Goal: Check status

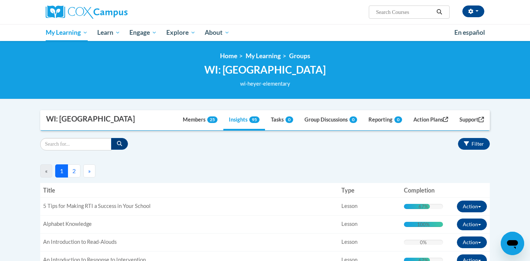
scroll to position [360, 0]
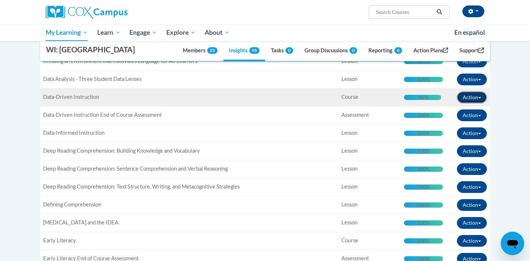
click at [479, 96] on button "Action" at bounding box center [472, 97] width 30 height 12
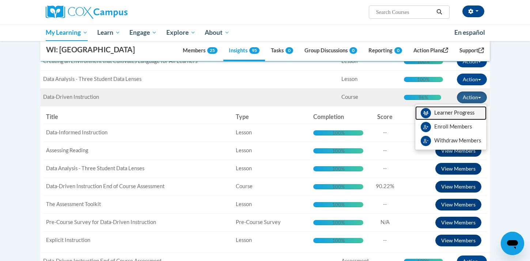
click at [438, 113] on link "Learner Progress" at bounding box center [450, 113] width 71 height 14
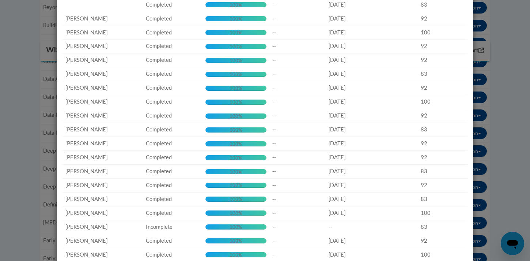
scroll to position [0, 0]
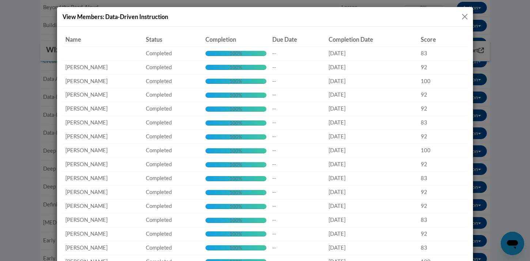
click at [464, 15] on button "Close" at bounding box center [464, 16] width 9 height 9
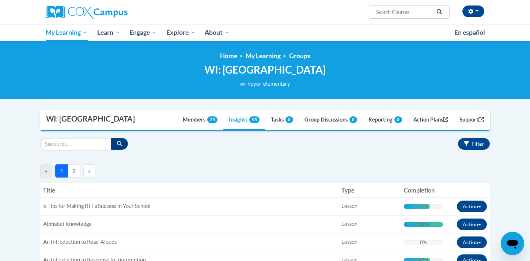
click at [74, 171] on button "2" at bounding box center [74, 170] width 13 height 13
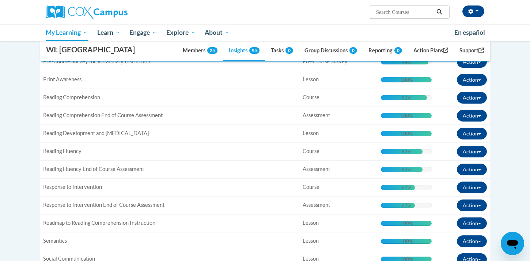
scroll to position [234, 0]
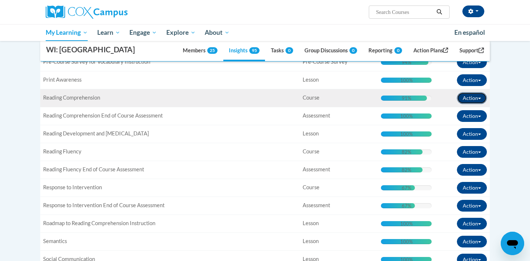
click at [479, 99] on span "button" at bounding box center [479, 98] width 3 height 1
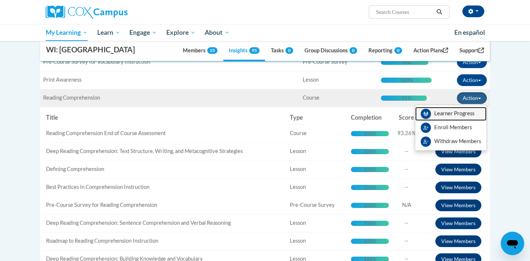
click at [461, 113] on link "Learner Progress" at bounding box center [450, 114] width 71 height 14
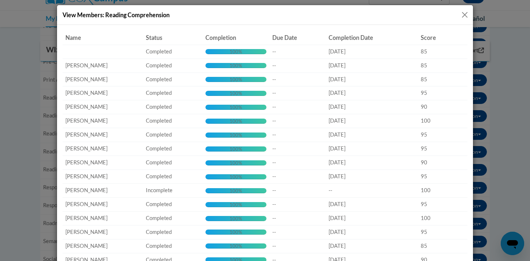
scroll to position [1, 0]
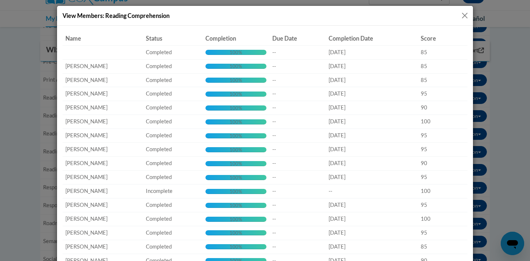
click at [461, 15] on button "Close" at bounding box center [464, 15] width 9 height 9
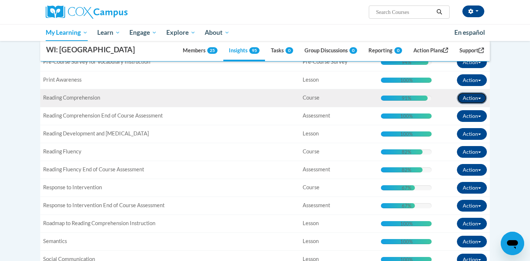
click at [480, 97] on button "Action" at bounding box center [472, 98] width 30 height 12
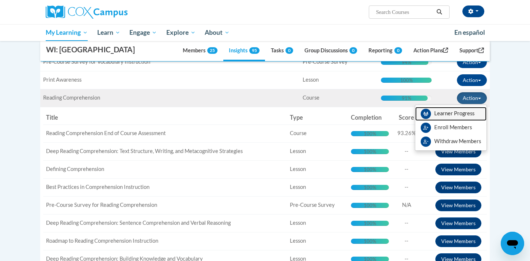
click at [464, 113] on link "Learner Progress" at bounding box center [450, 114] width 71 height 14
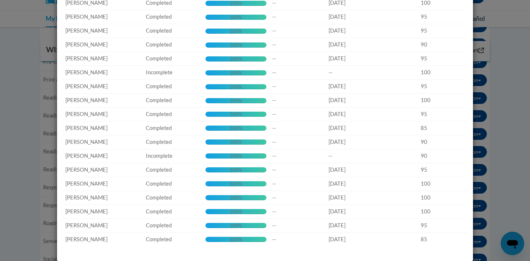
scroll to position [0, 0]
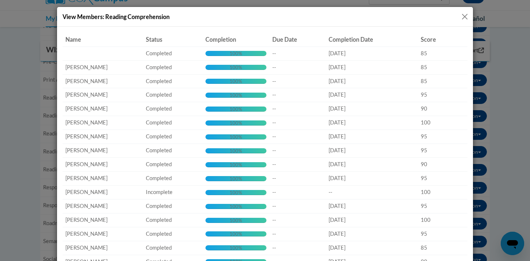
click at [465, 14] on button "Close" at bounding box center [464, 16] width 9 height 9
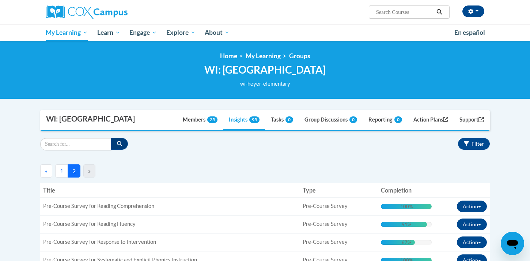
click at [60, 170] on button "1" at bounding box center [61, 170] width 13 height 13
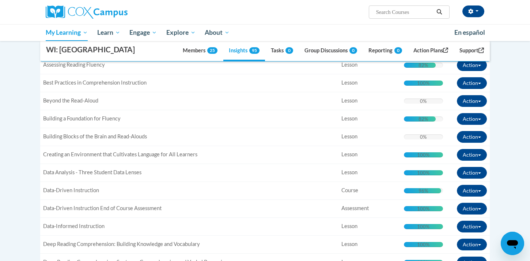
scroll to position [267, 0]
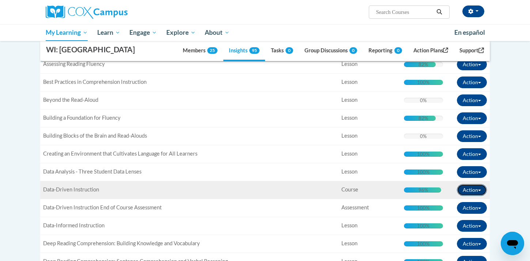
click at [479, 189] on span "button" at bounding box center [479, 189] width 3 height 1
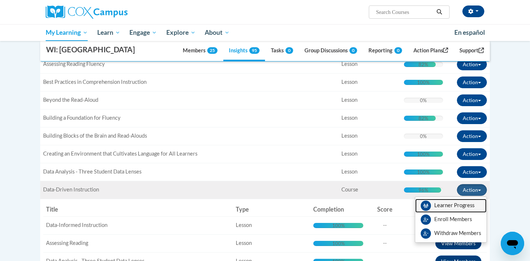
click at [458, 206] on link "Learner Progress" at bounding box center [450, 206] width 71 height 14
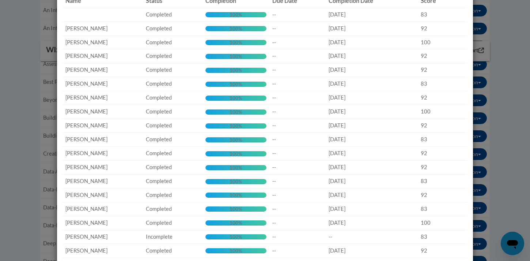
scroll to position [0, 0]
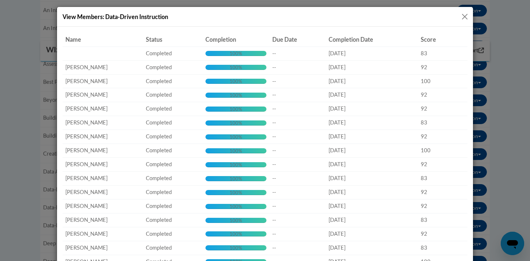
click at [464, 15] on button "Close" at bounding box center [464, 16] width 9 height 9
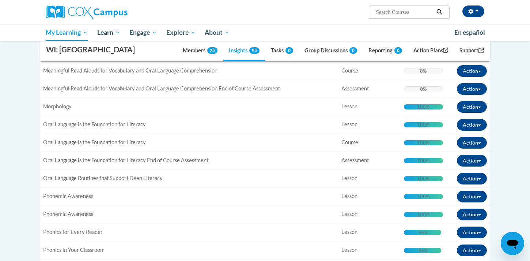
scroll to position [888, 0]
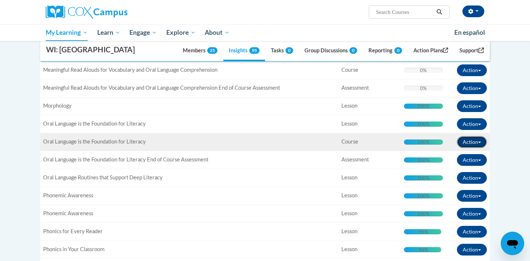
click at [481, 141] on button "Action" at bounding box center [472, 142] width 30 height 12
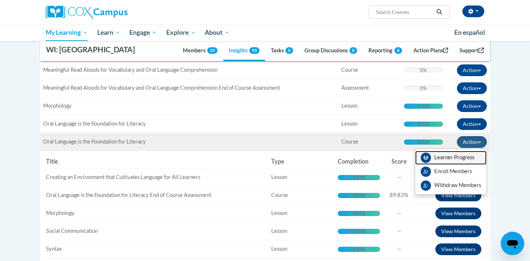
click at [456, 159] on link "Learner Progress" at bounding box center [450, 158] width 71 height 14
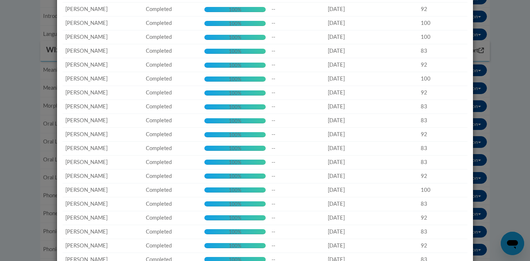
scroll to position [0, 0]
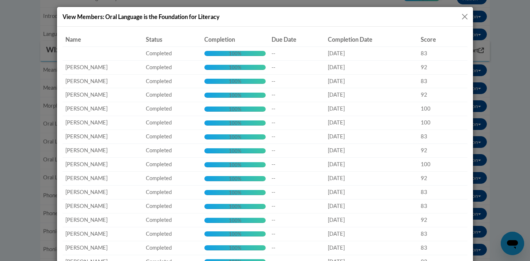
click at [467, 17] on button "Close" at bounding box center [464, 16] width 9 height 9
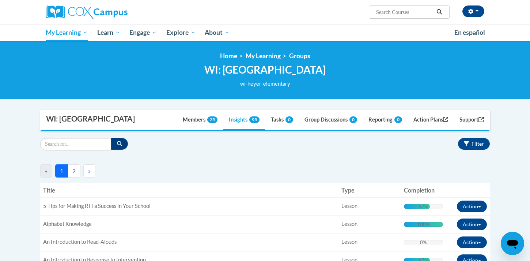
click at [77, 170] on button "2" at bounding box center [74, 170] width 13 height 13
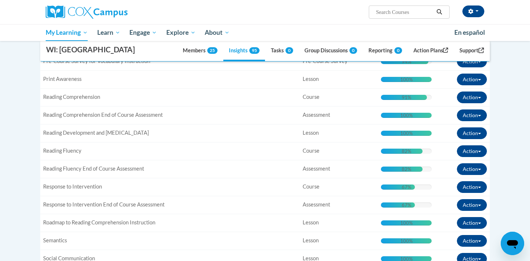
scroll to position [236, 0]
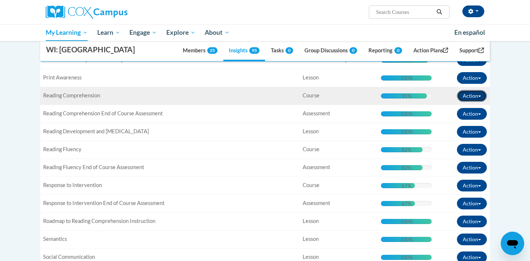
click at [480, 93] on button "Action" at bounding box center [472, 96] width 30 height 12
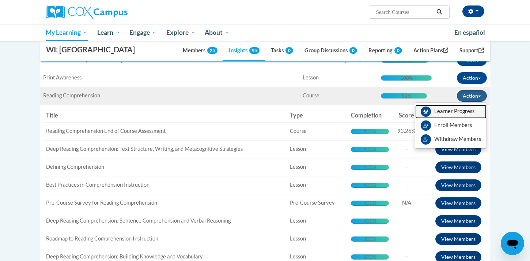
click at [456, 113] on link "Learner Progress" at bounding box center [450, 112] width 71 height 14
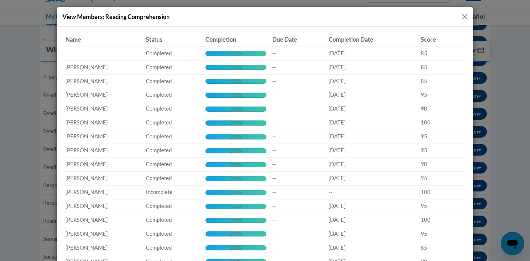
click at [462, 17] on button "Close" at bounding box center [464, 16] width 9 height 9
